Goal: Task Accomplishment & Management: Manage account settings

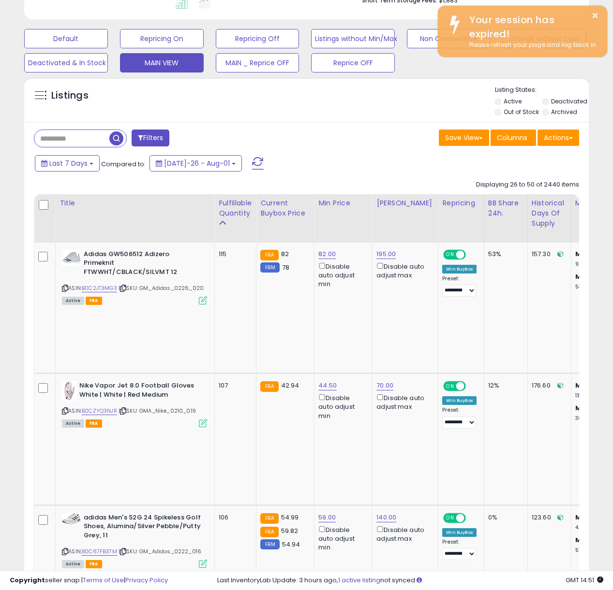
scroll to position [483249, 483121]
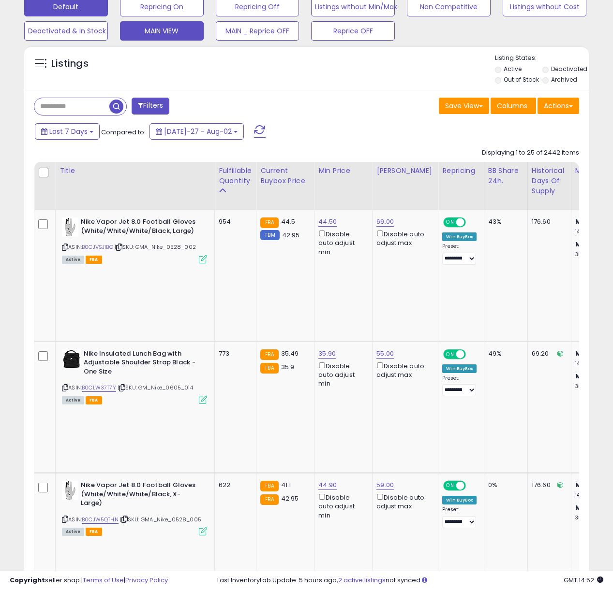
scroll to position [316, 0]
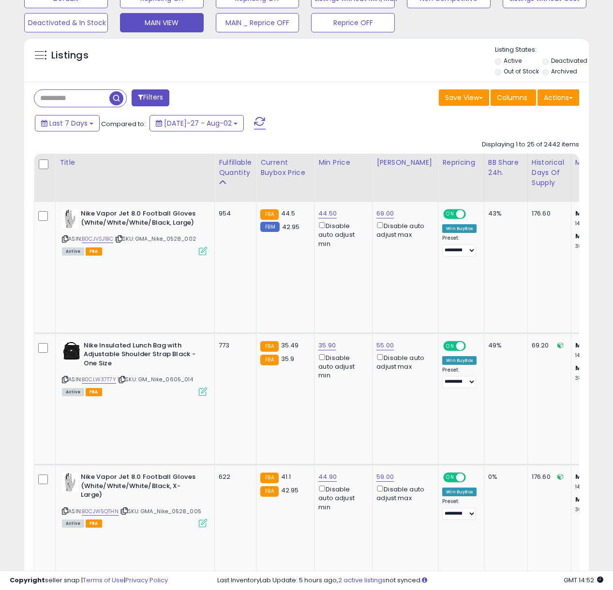
click at [326, 219] on link "44.50" at bounding box center [327, 214] width 18 height 10
type input "****"
click button "submit" at bounding box center [358, 397] width 16 height 15
click at [330, 219] on link "44.90" at bounding box center [327, 214] width 18 height 10
click at [358, 325] on button "submit" at bounding box center [358, 323] width 16 height 15
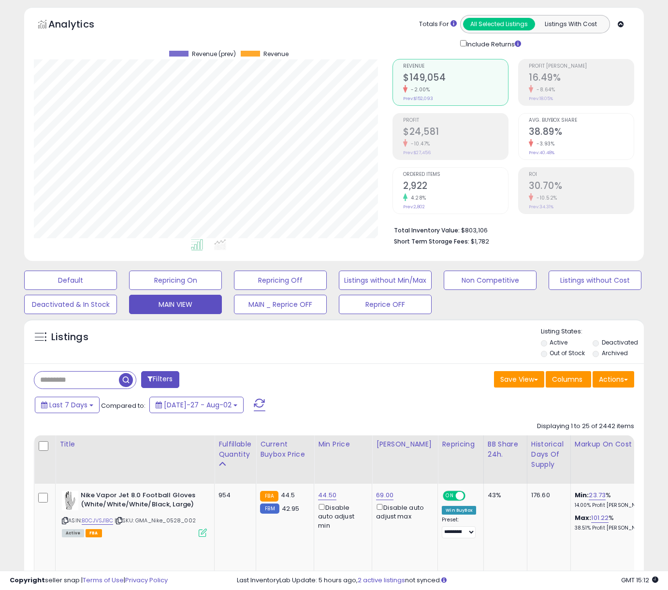
scroll to position [0, 0]
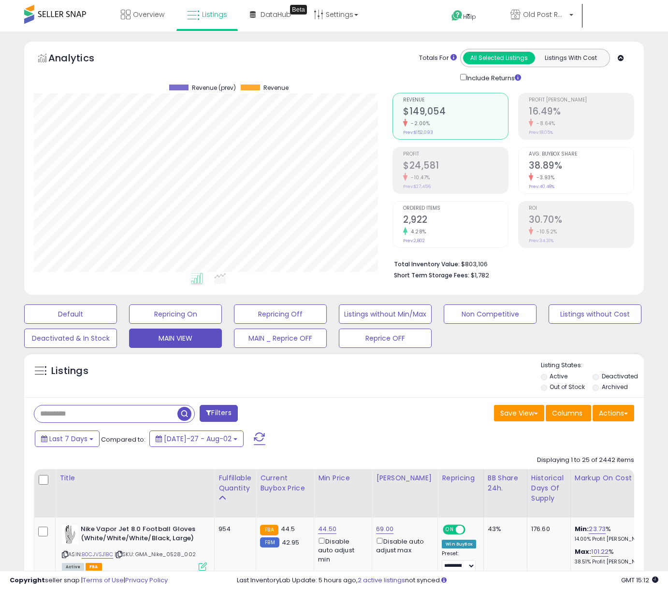
click at [86, 408] on input "text" at bounding box center [105, 414] width 143 height 17
paste input "**********"
type input "**********"
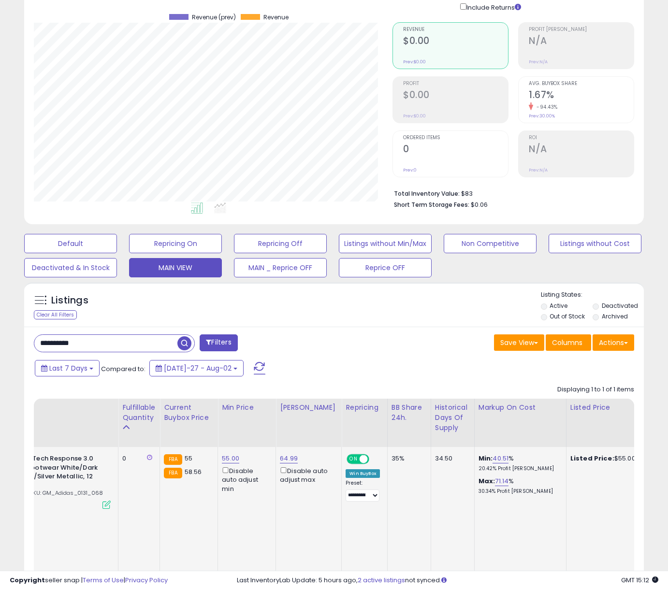
scroll to position [0, 102]
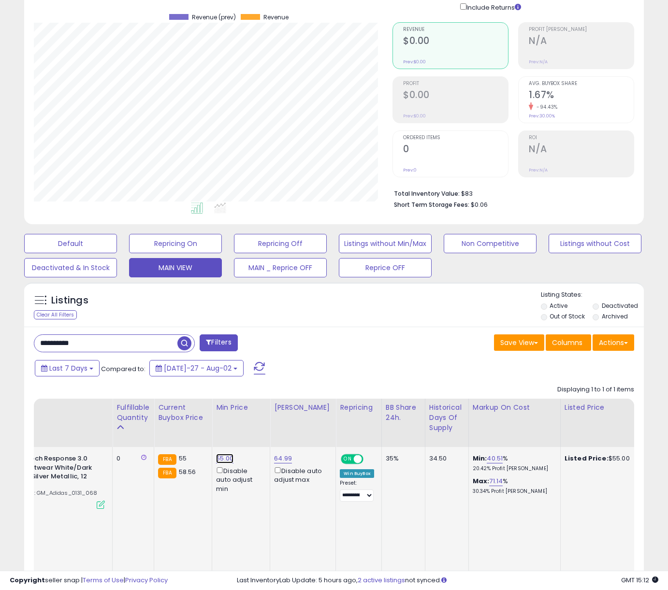
click at [223, 461] on link "55.00" at bounding box center [224, 459] width 17 height 10
drag, startPoint x: 133, startPoint y: 419, endPoint x: 137, endPoint y: 423, distance: 5.5
click at [122, 420] on table "Title Fulfillable Quantity Current Buybox Price" at bounding box center [652, 489] width 1440 height 180
drag, startPoint x: 151, startPoint y: 424, endPoint x: 76, endPoint y: 416, distance: 75.4
click at [77, 416] on table "Title Fulfillable Quantity Current Buybox Price" at bounding box center [652, 489] width 1440 height 180
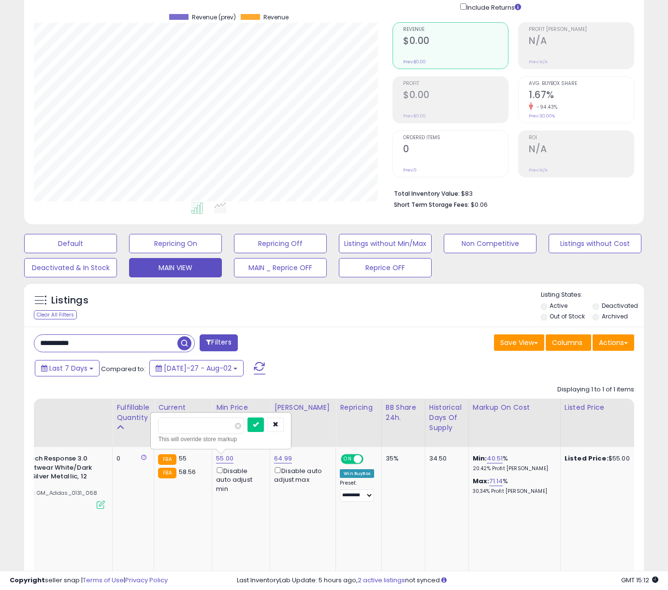
type input "*"
type input "**"
click button "submit" at bounding box center [256, 425] width 16 height 15
click at [282, 461] on link "64.99" at bounding box center [283, 459] width 18 height 10
drag, startPoint x: 252, startPoint y: 428, endPoint x: 156, endPoint y: 422, distance: 96.9
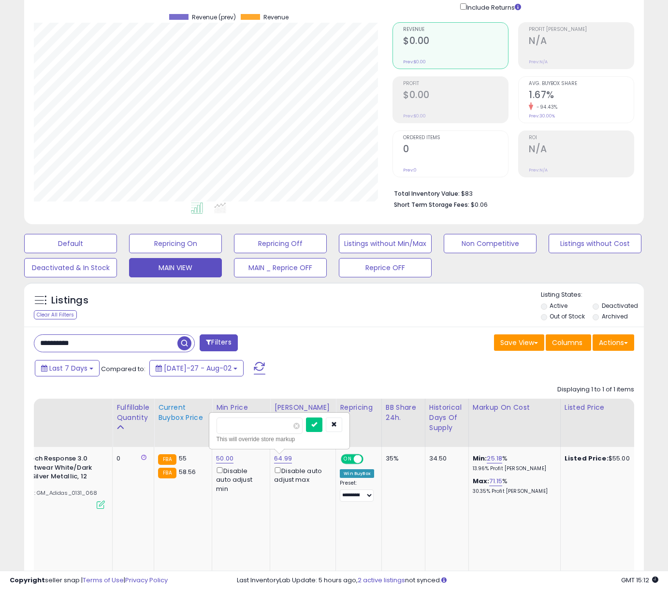
click at [161, 422] on table "Title Fulfillable Quantity Current Buybox Price" at bounding box center [652, 489] width 1440 height 180
type input "**"
click button "submit" at bounding box center [314, 425] width 16 height 15
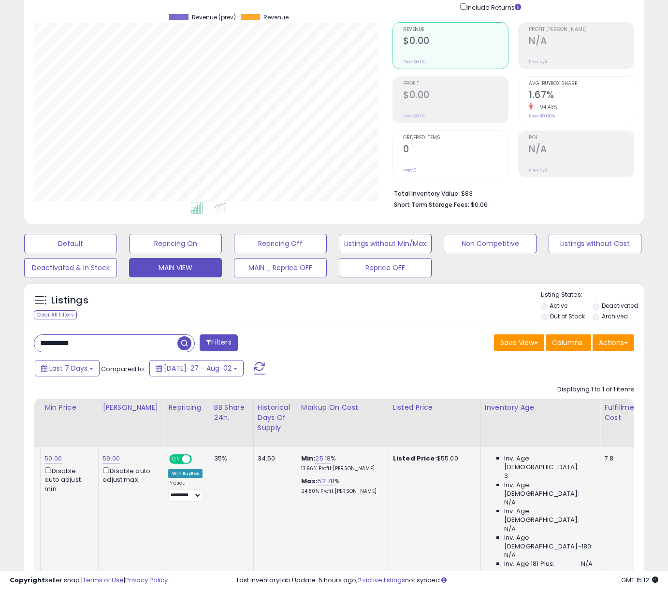
scroll to position [0, 0]
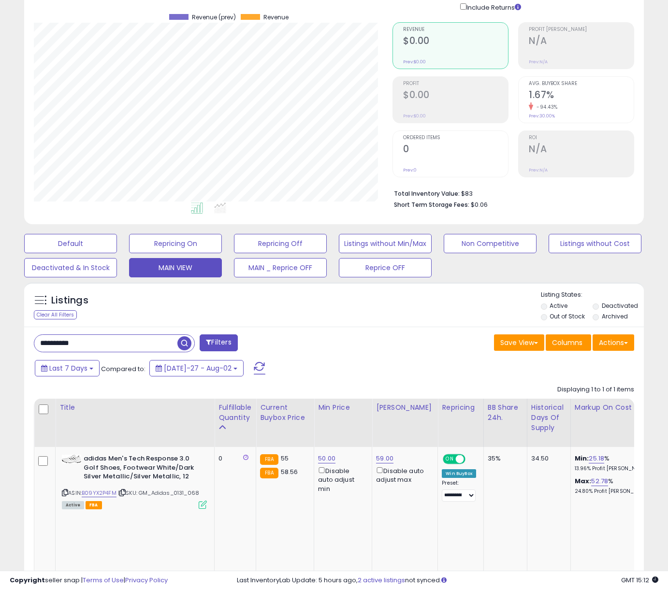
click at [612, 307] on label "Deactivated" at bounding box center [620, 306] width 36 height 8
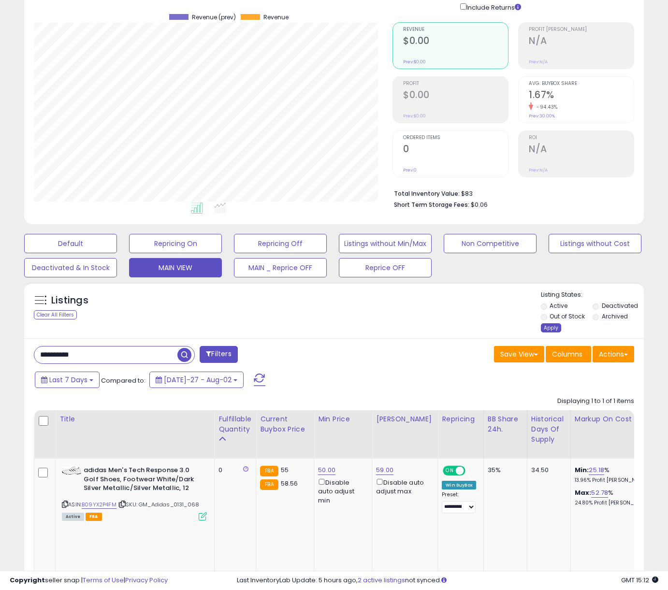
click at [541, 325] on div "Apply" at bounding box center [551, 327] width 20 height 9
